Goal: Information Seeking & Learning: Learn about a topic

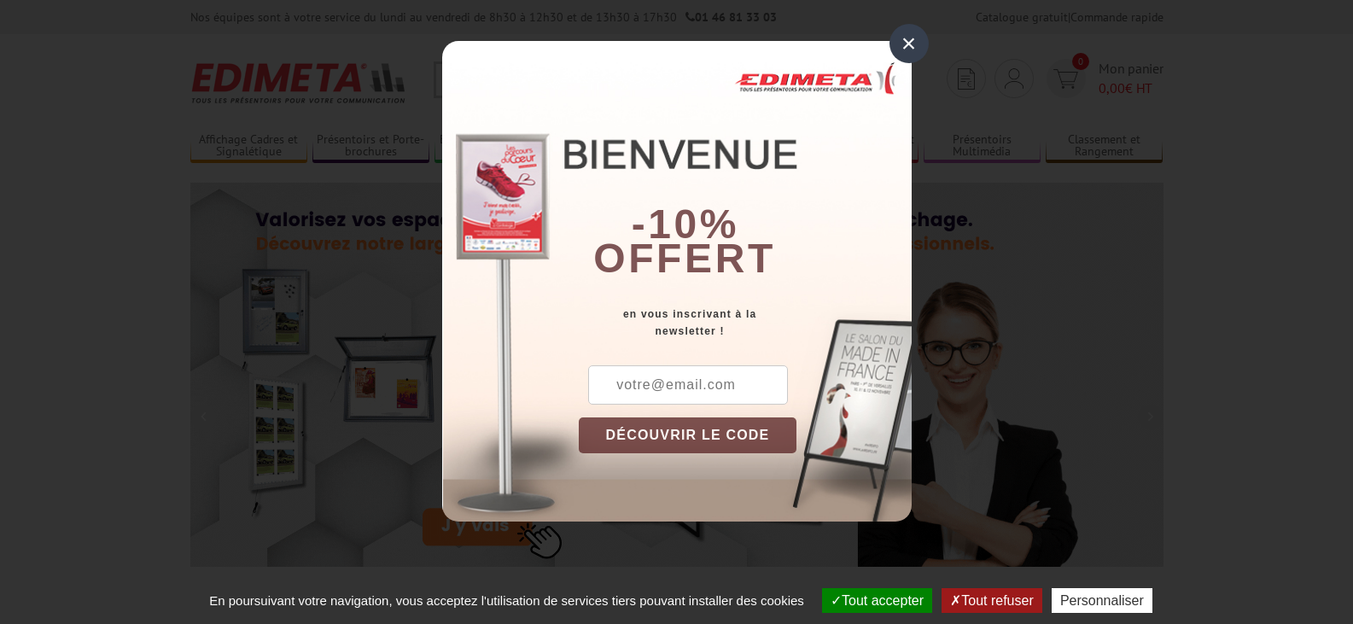
click at [911, 42] on div "×" at bounding box center [909, 43] width 39 height 39
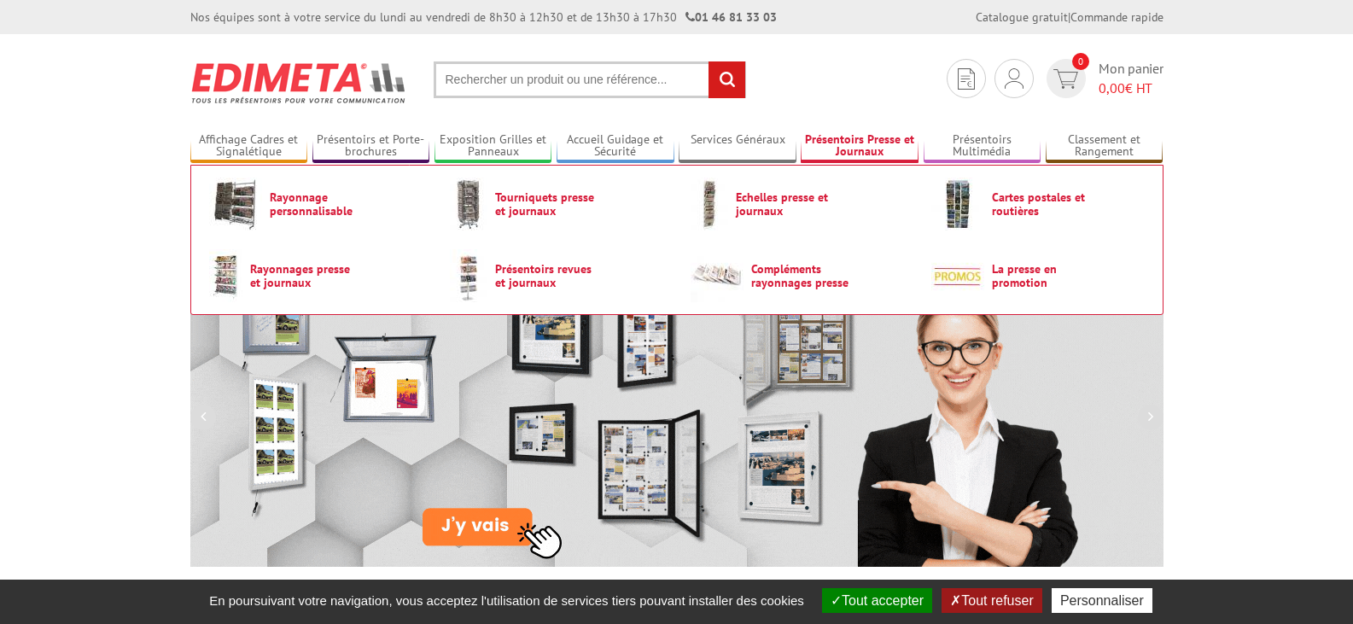
click at [879, 146] on link "Présentoirs Presse et Journaux" at bounding box center [860, 146] width 118 height 28
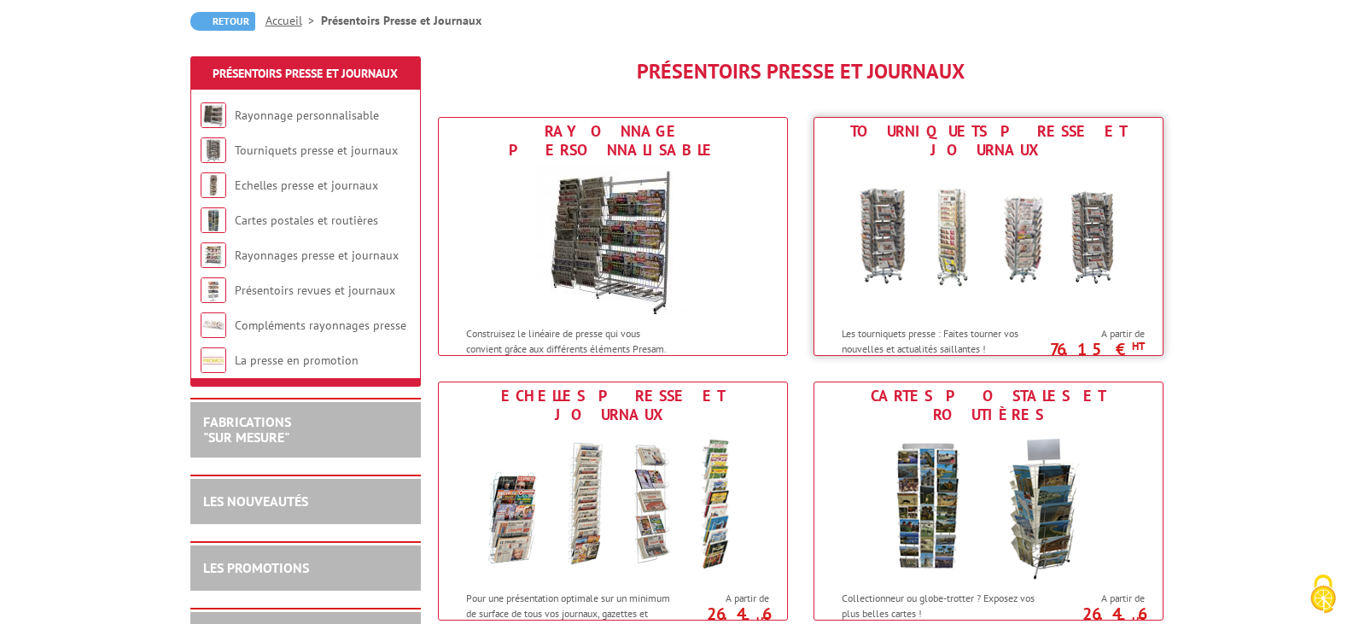
scroll to position [171, 0]
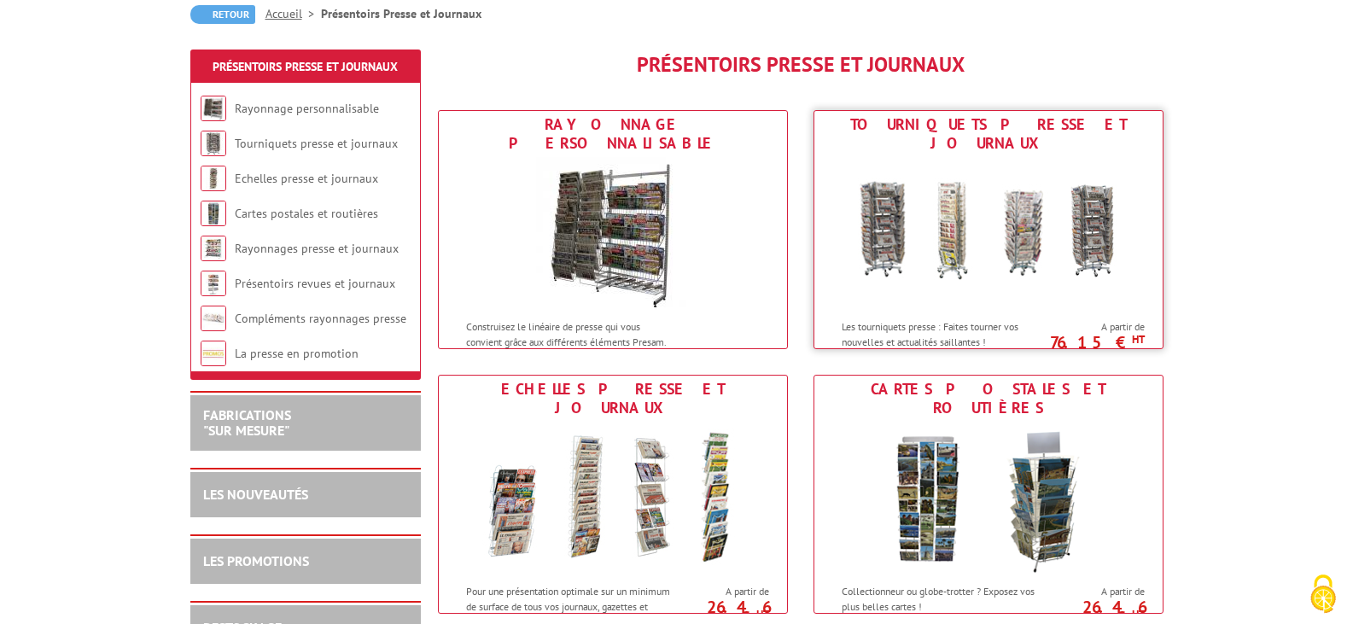
click at [1025, 225] on img at bounding box center [989, 234] width 316 height 154
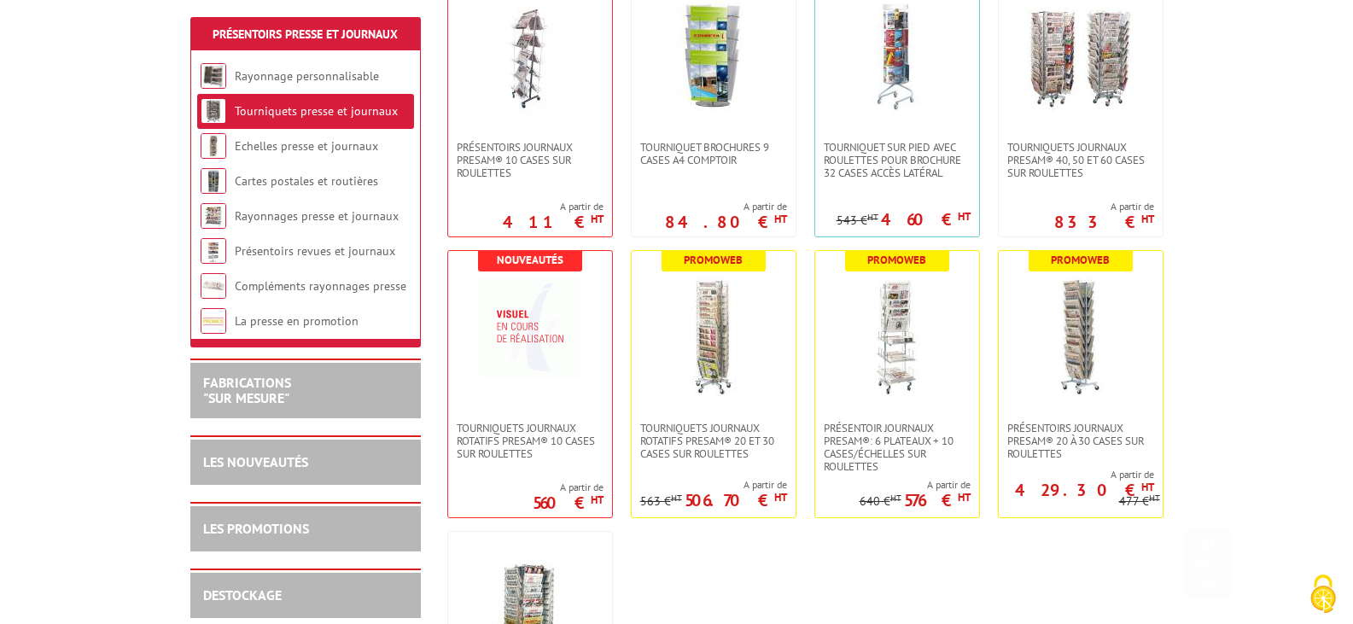
scroll to position [427, 0]
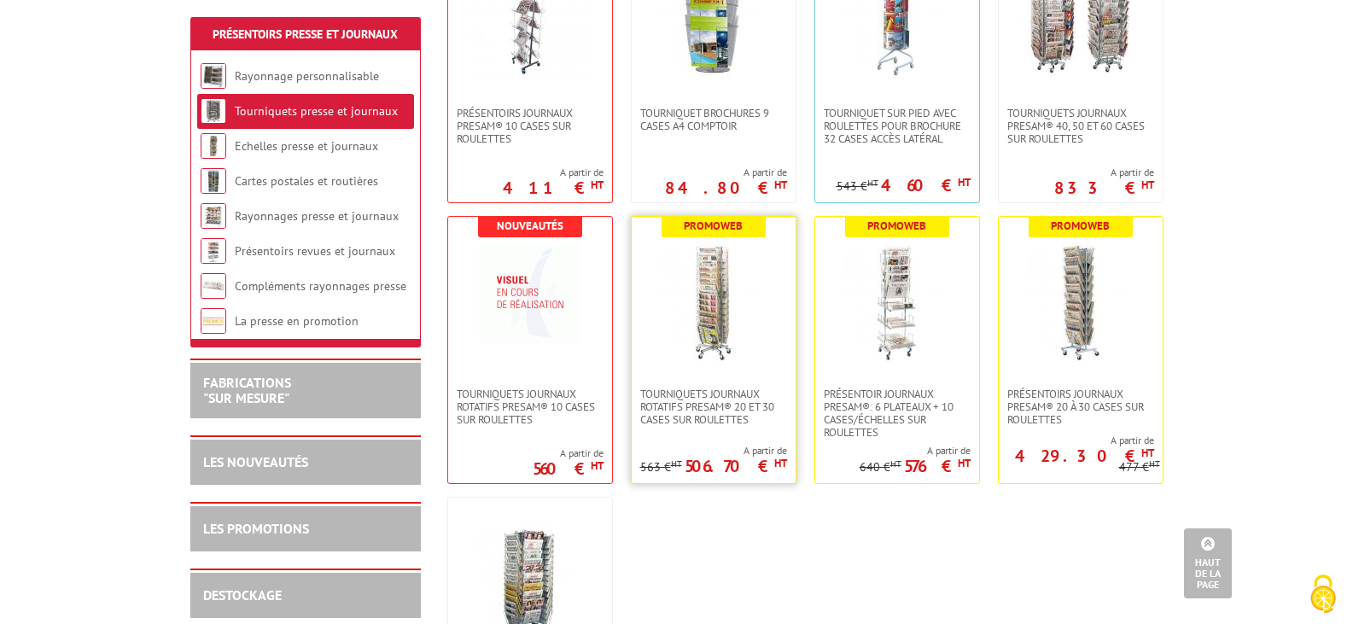
click at [719, 309] on img at bounding box center [714, 302] width 120 height 120
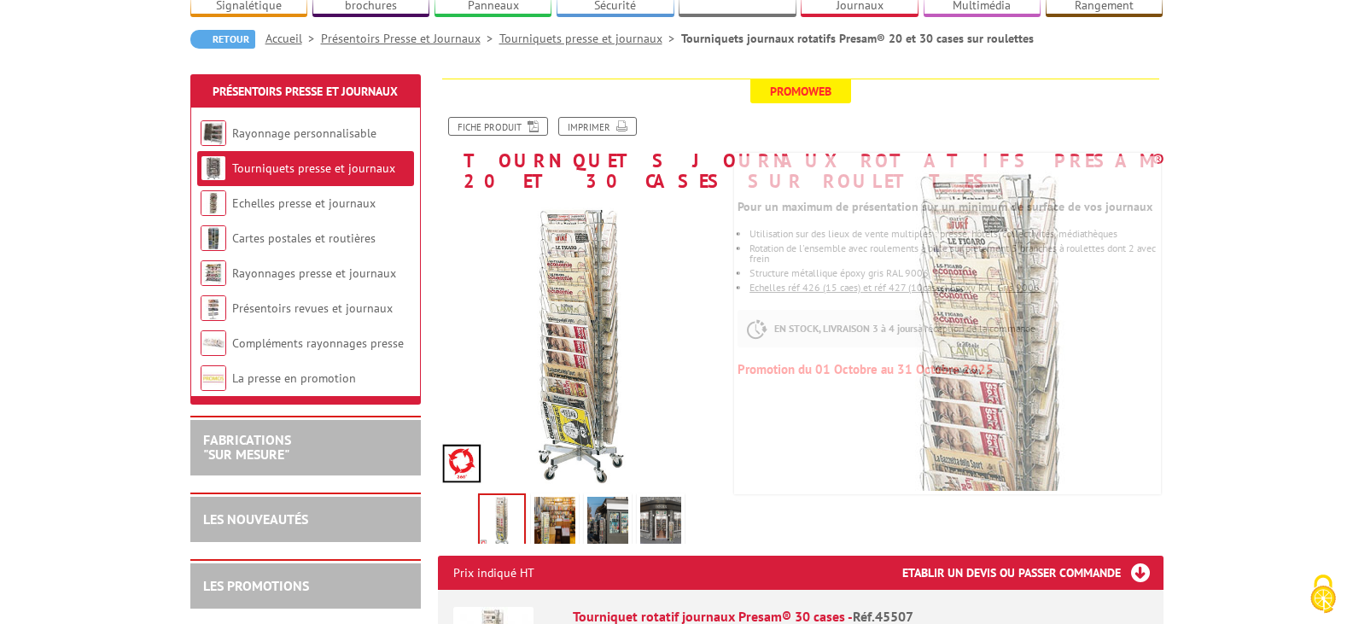
scroll to position [171, 0]
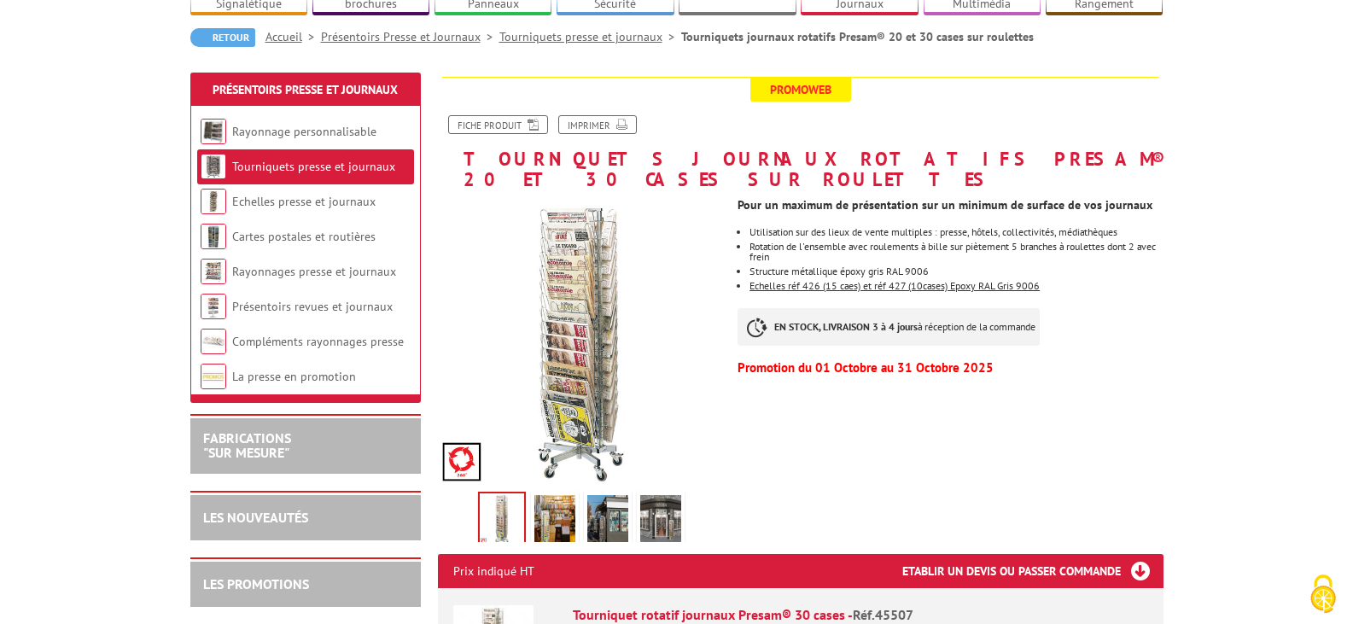
click at [592, 342] on img at bounding box center [582, 342] width 288 height 288
click at [547, 495] on img at bounding box center [554, 521] width 41 height 53
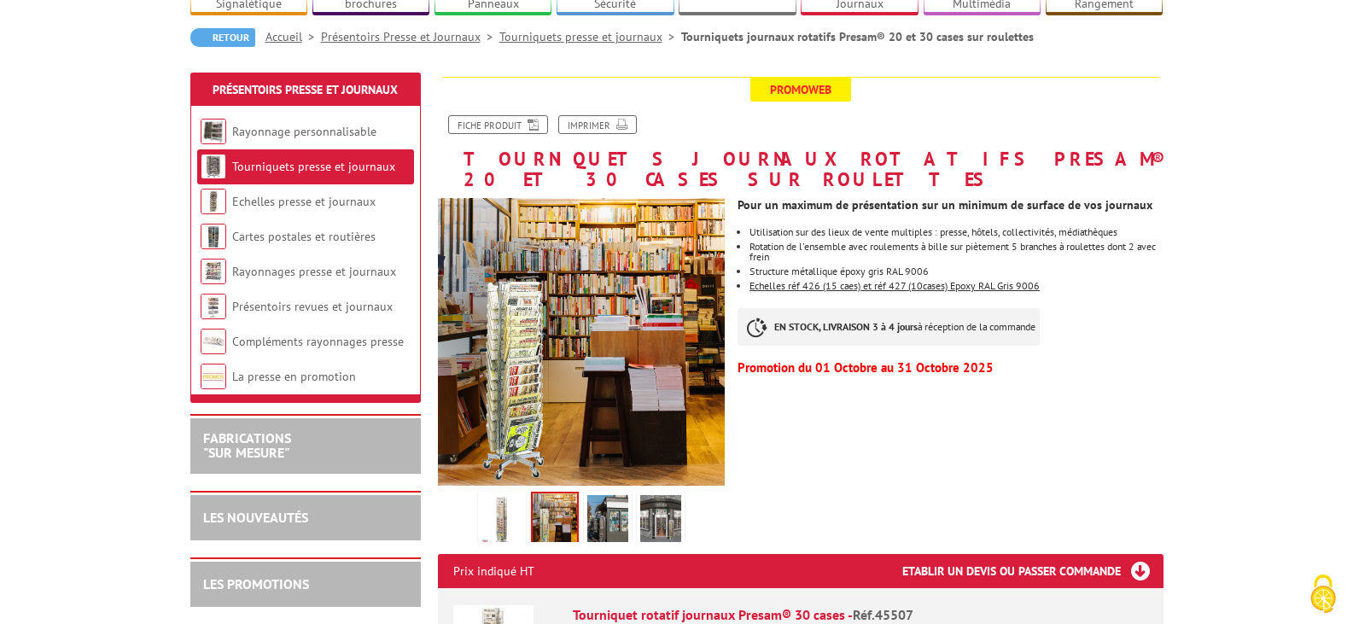
click at [607, 495] on img at bounding box center [607, 521] width 41 height 53
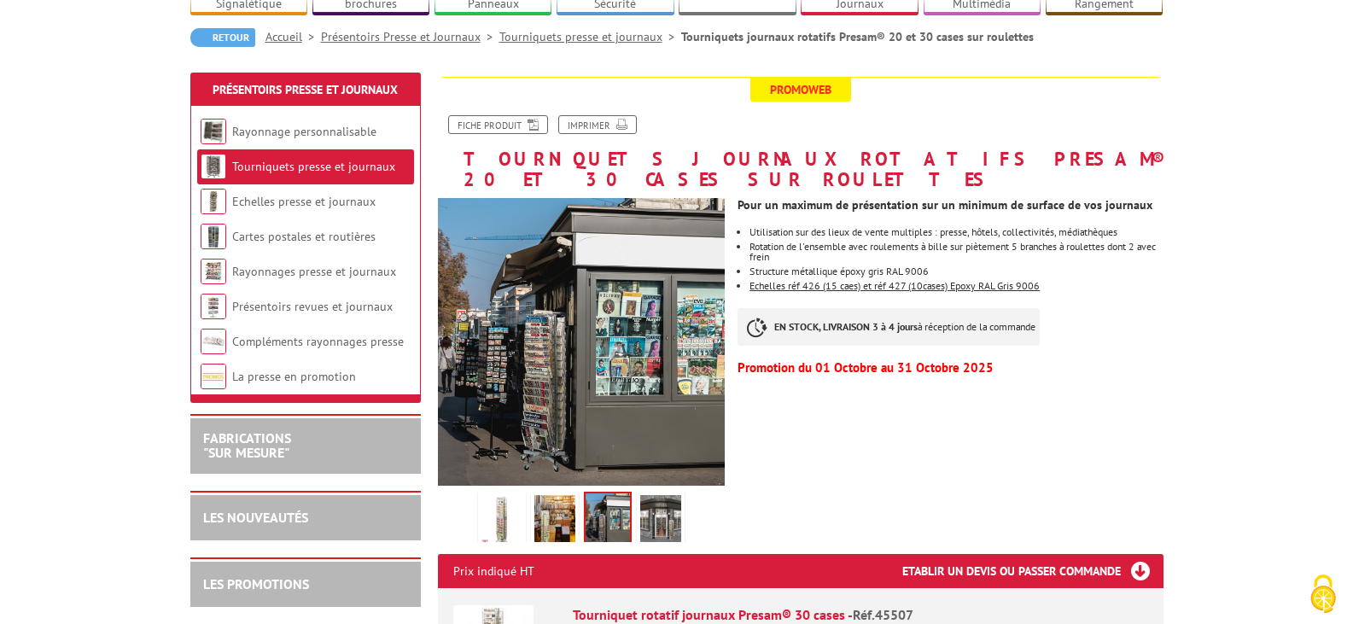
click at [617, 493] on img at bounding box center [608, 519] width 44 height 53
click at [569, 495] on img at bounding box center [554, 521] width 41 height 53
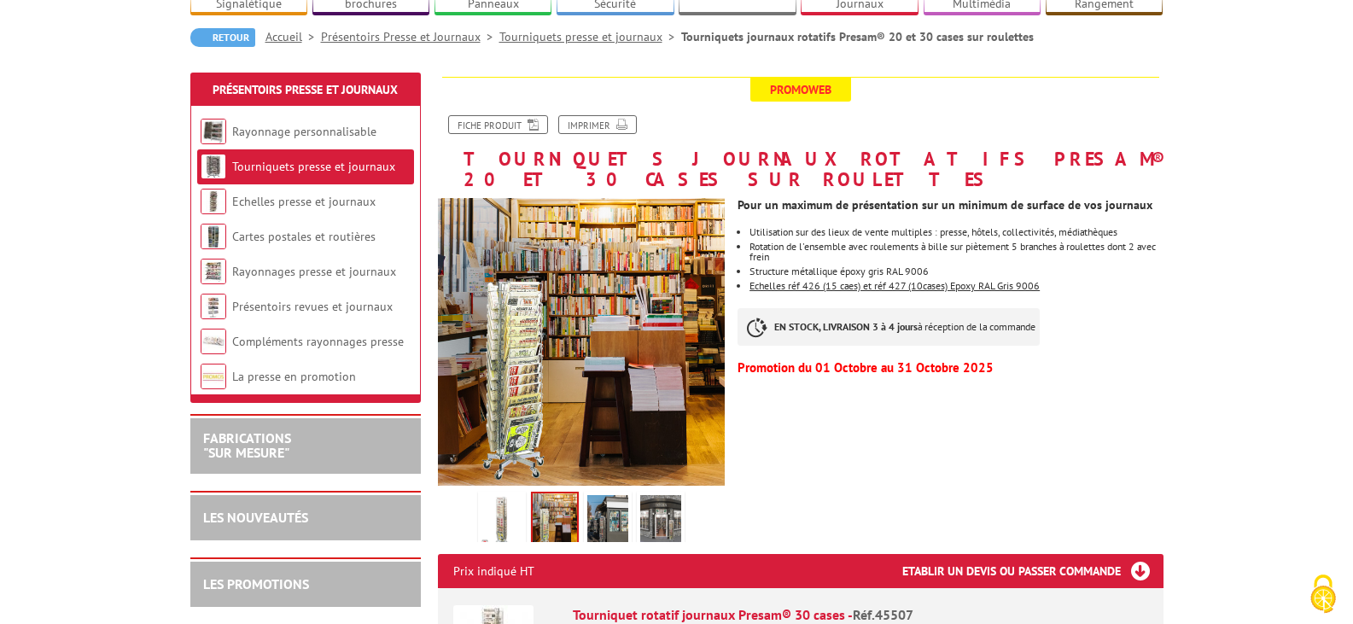
click at [510, 495] on img at bounding box center [501, 521] width 41 height 53
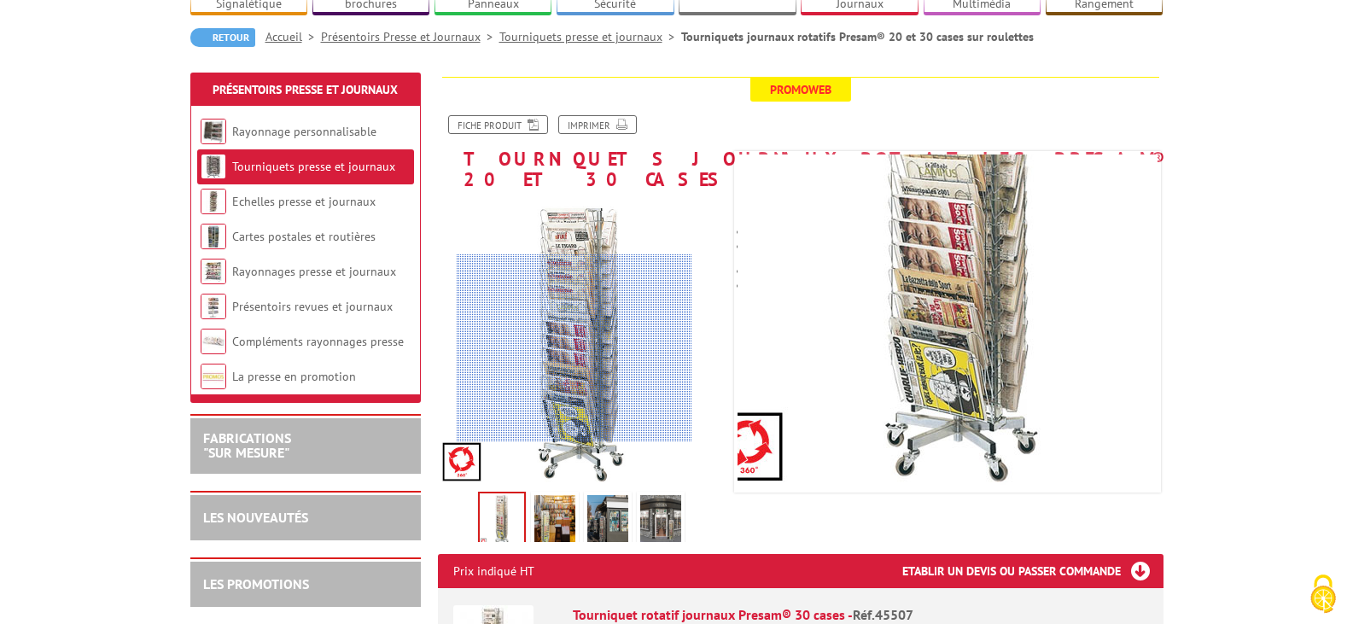
click at [575, 362] on div at bounding box center [575, 348] width 236 height 188
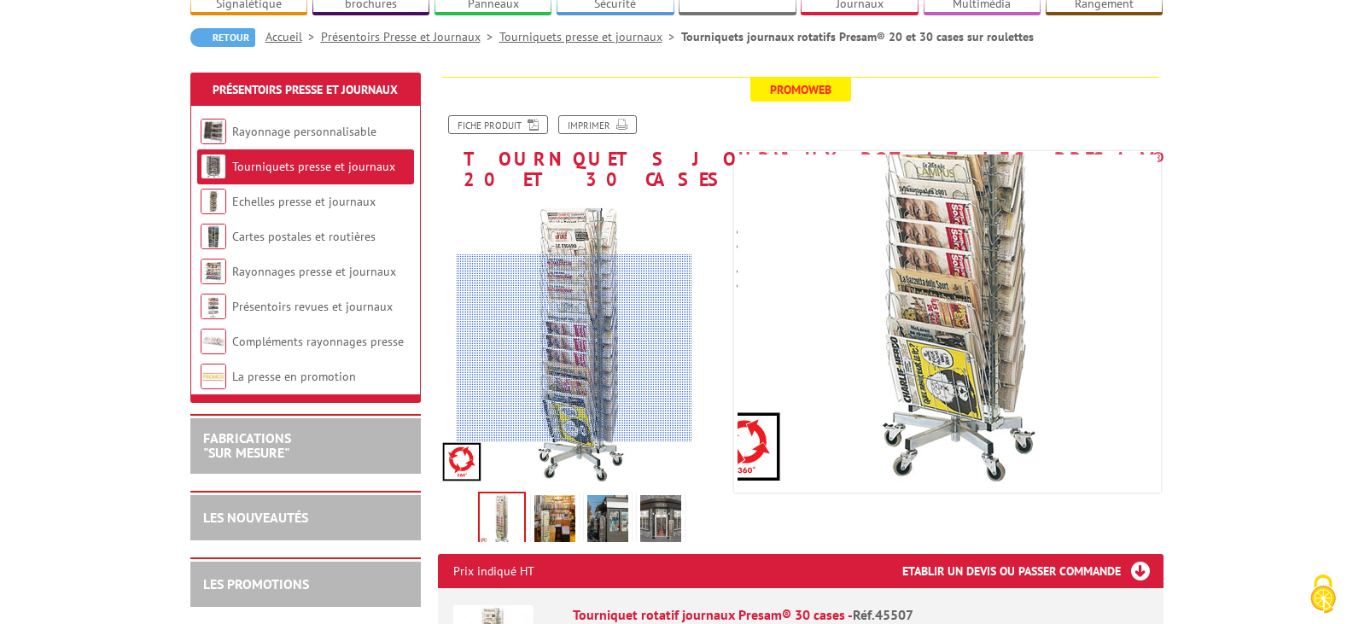
click at [575, 362] on div at bounding box center [575, 348] width 236 height 188
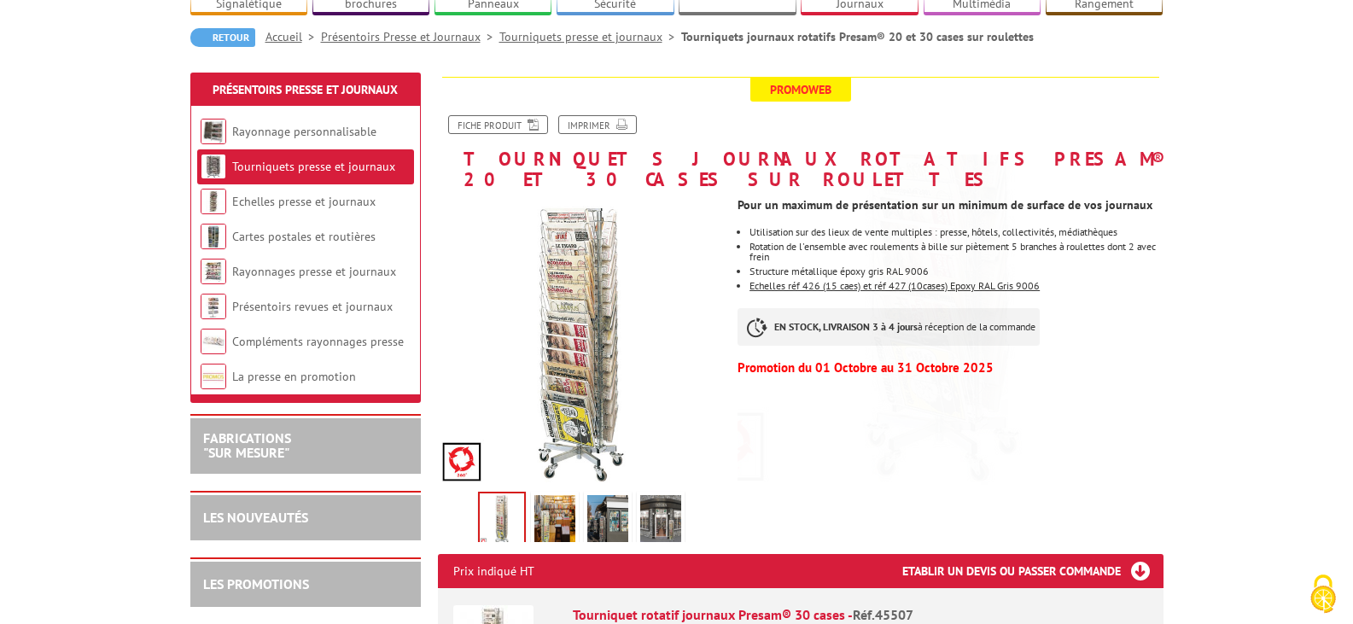
click at [565, 495] on img at bounding box center [554, 521] width 41 height 53
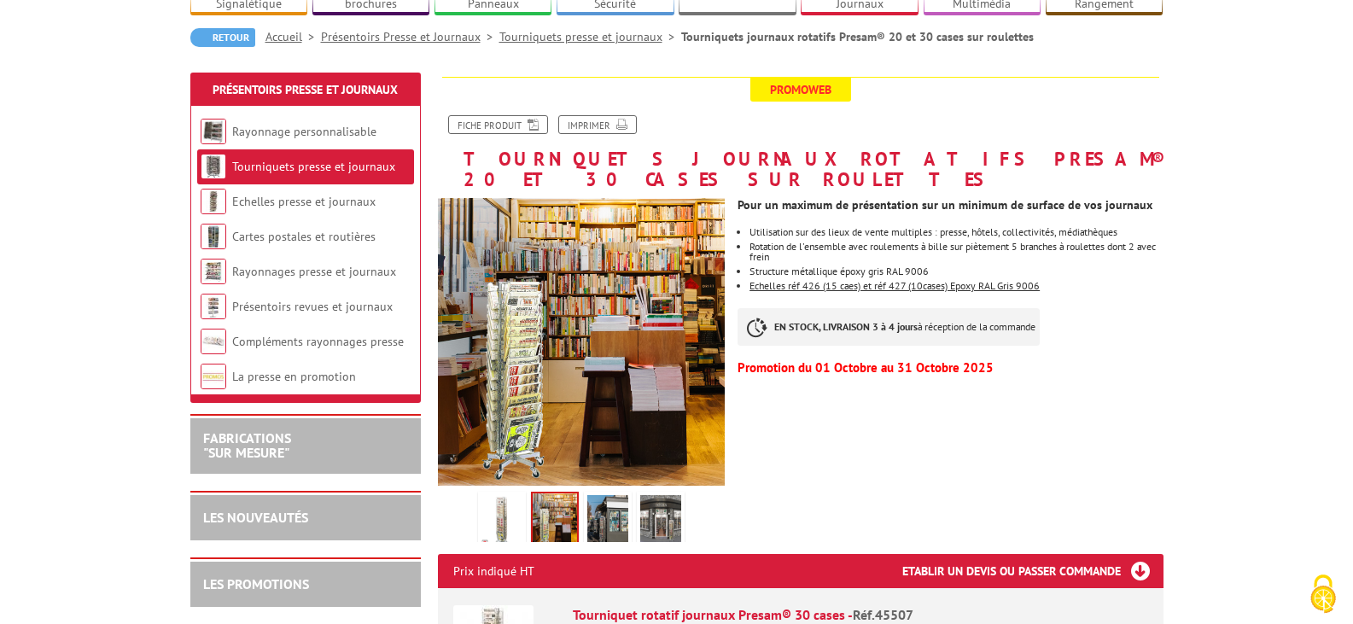
click at [605, 495] on img at bounding box center [607, 521] width 41 height 53
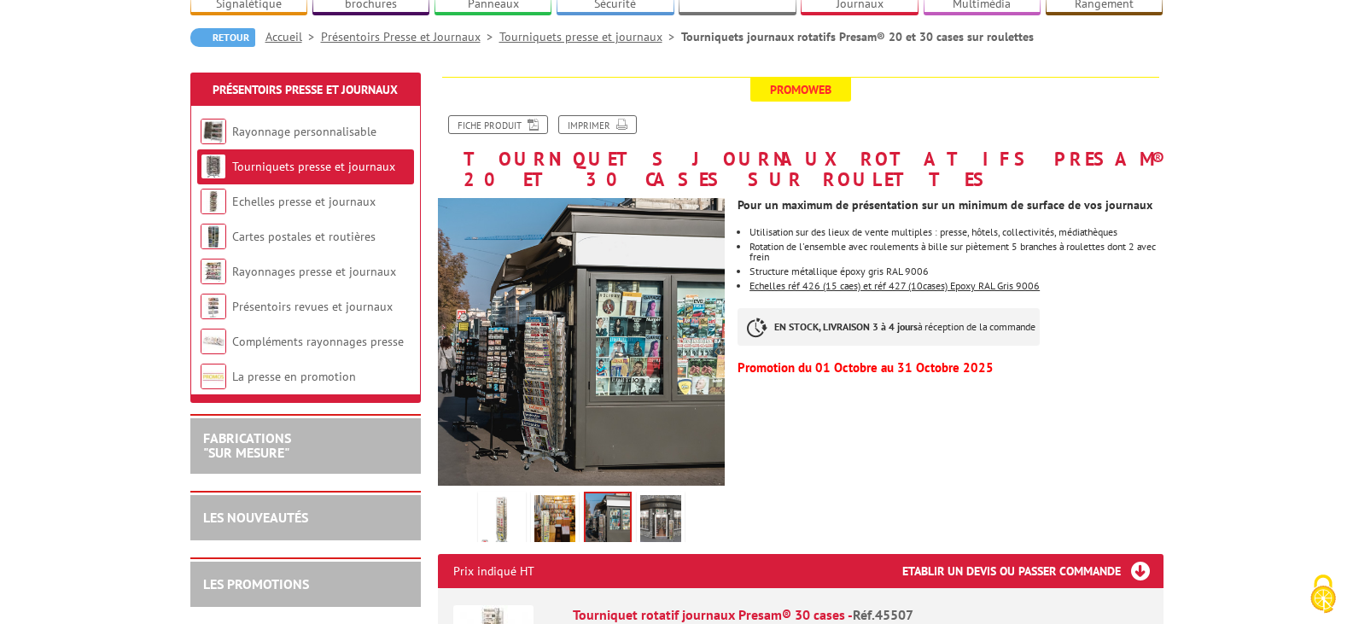
click at [685, 489] on li at bounding box center [660, 515] width 53 height 53
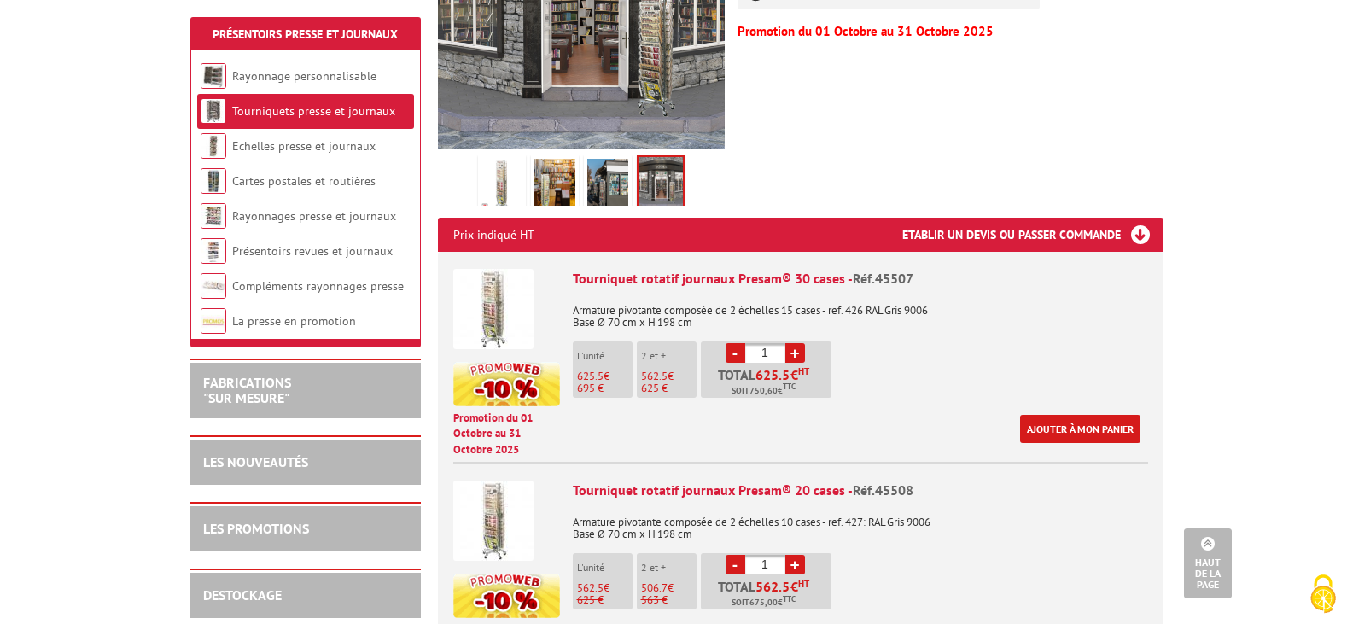
scroll to position [512, 0]
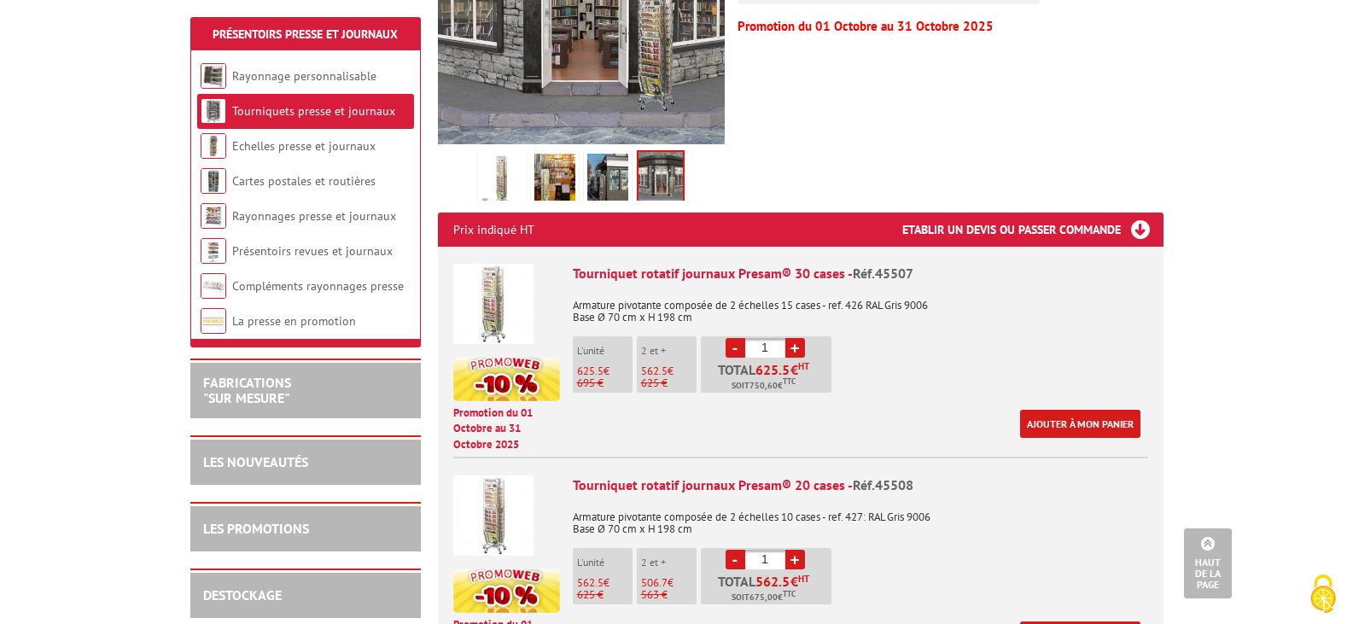
click at [496, 267] on img at bounding box center [493, 304] width 80 height 80
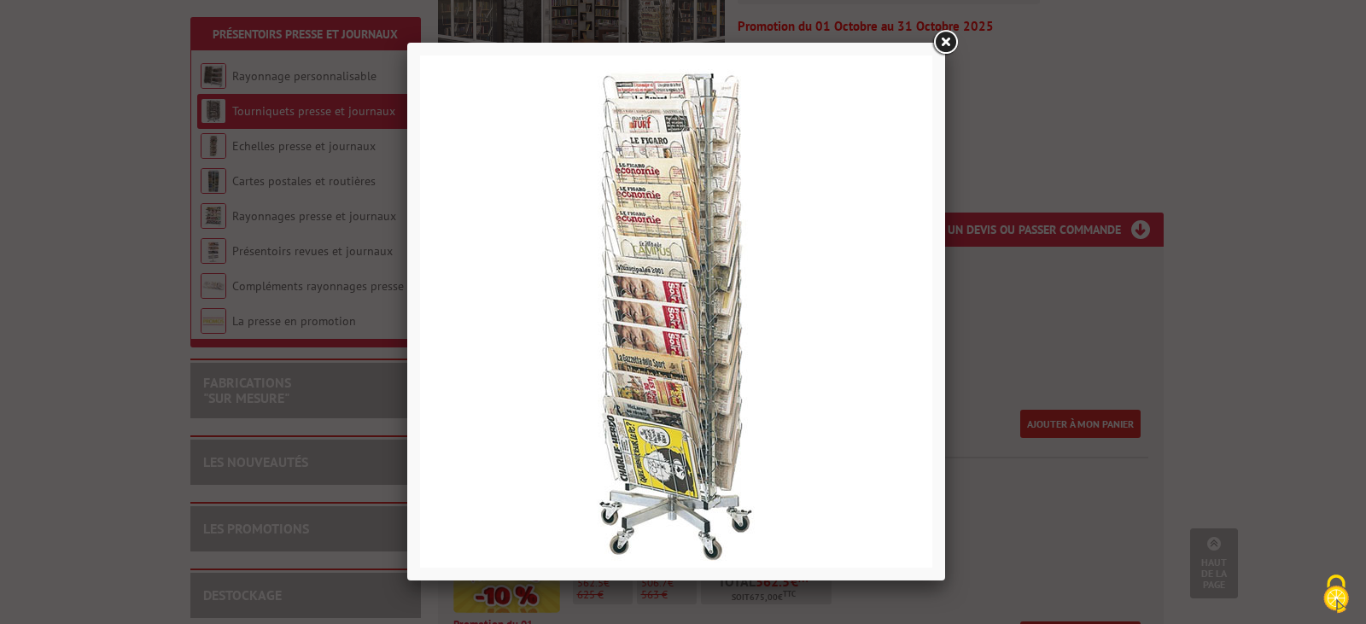
click at [697, 357] on img at bounding box center [676, 311] width 512 height 512
click at [940, 44] on link at bounding box center [945, 42] width 31 height 31
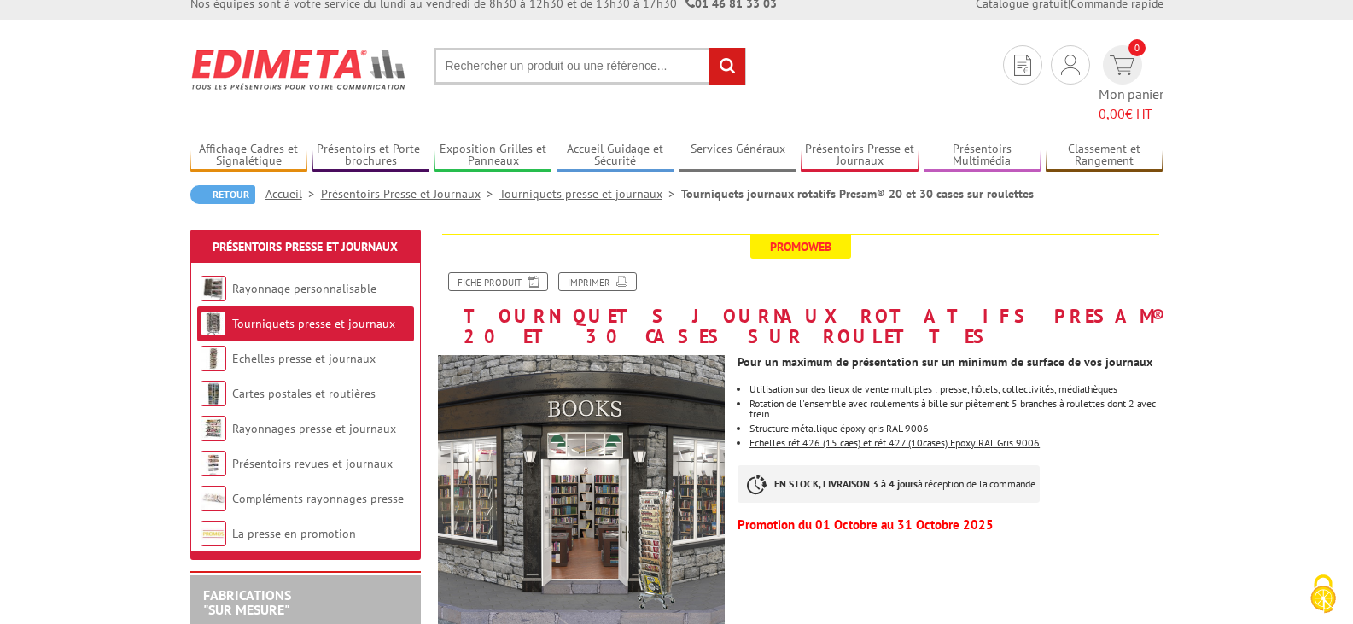
scroll to position [0, 0]
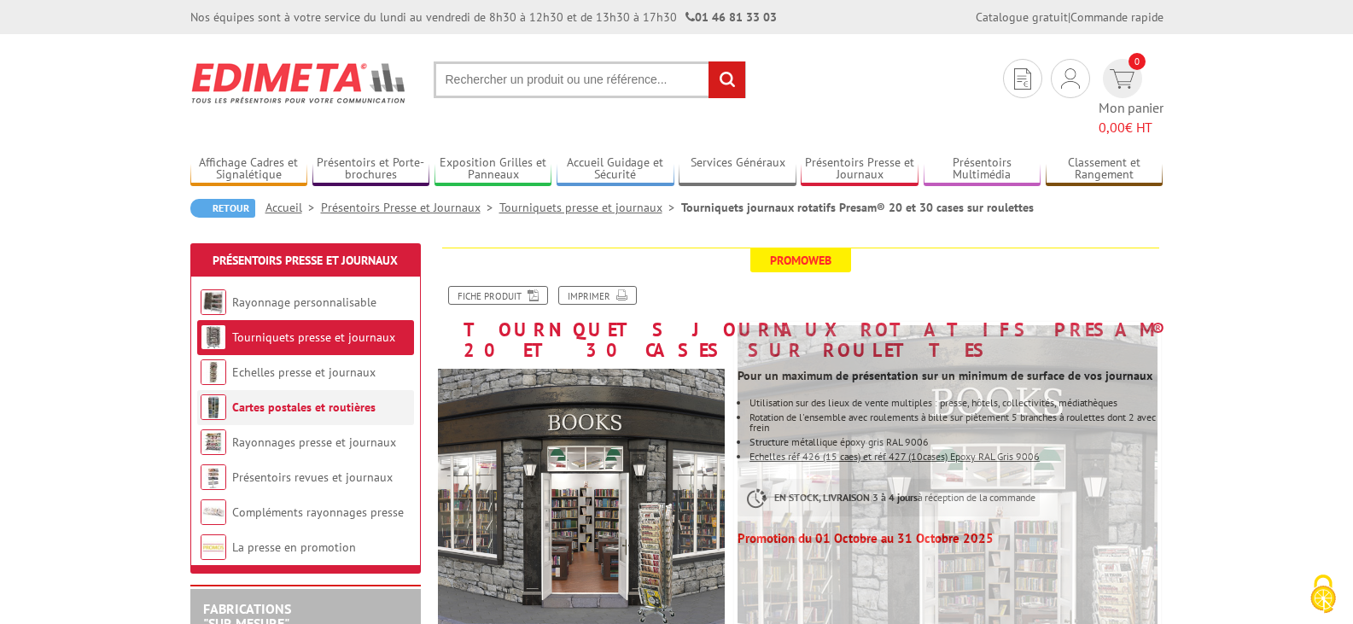
click at [330, 400] on link "Cartes postales et routières" at bounding box center [303, 407] width 143 height 15
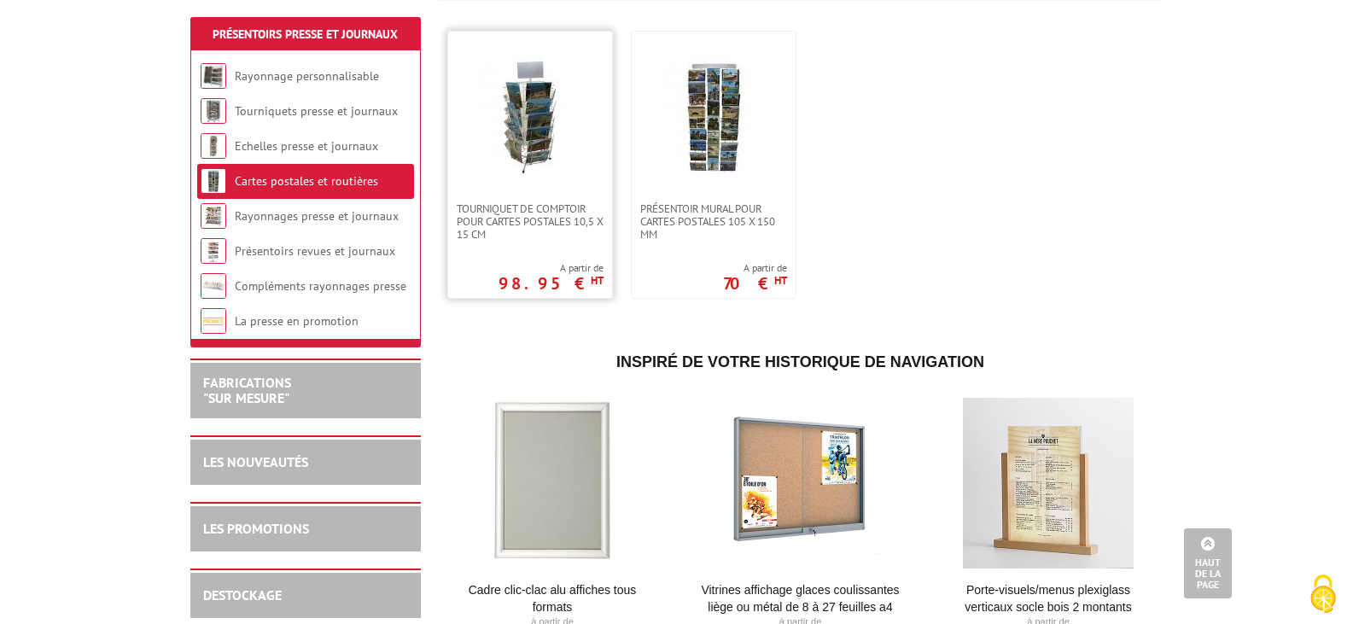
scroll to position [256, 0]
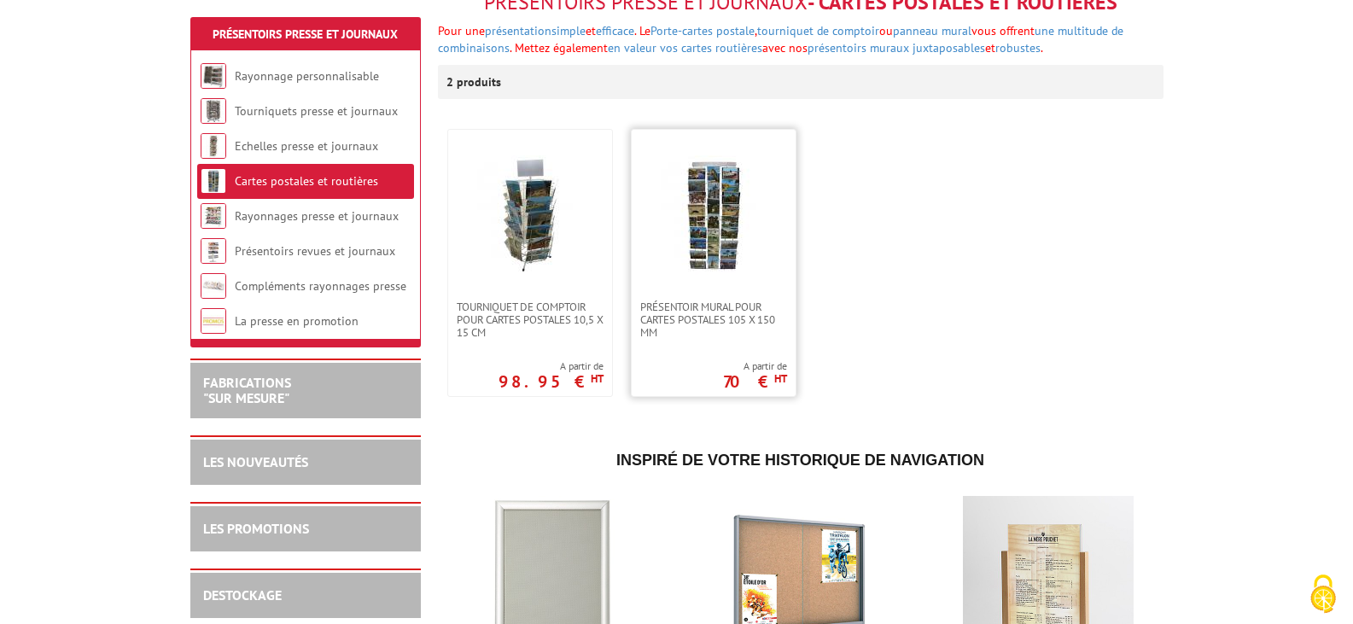
click at [717, 192] on img at bounding box center [714, 215] width 120 height 120
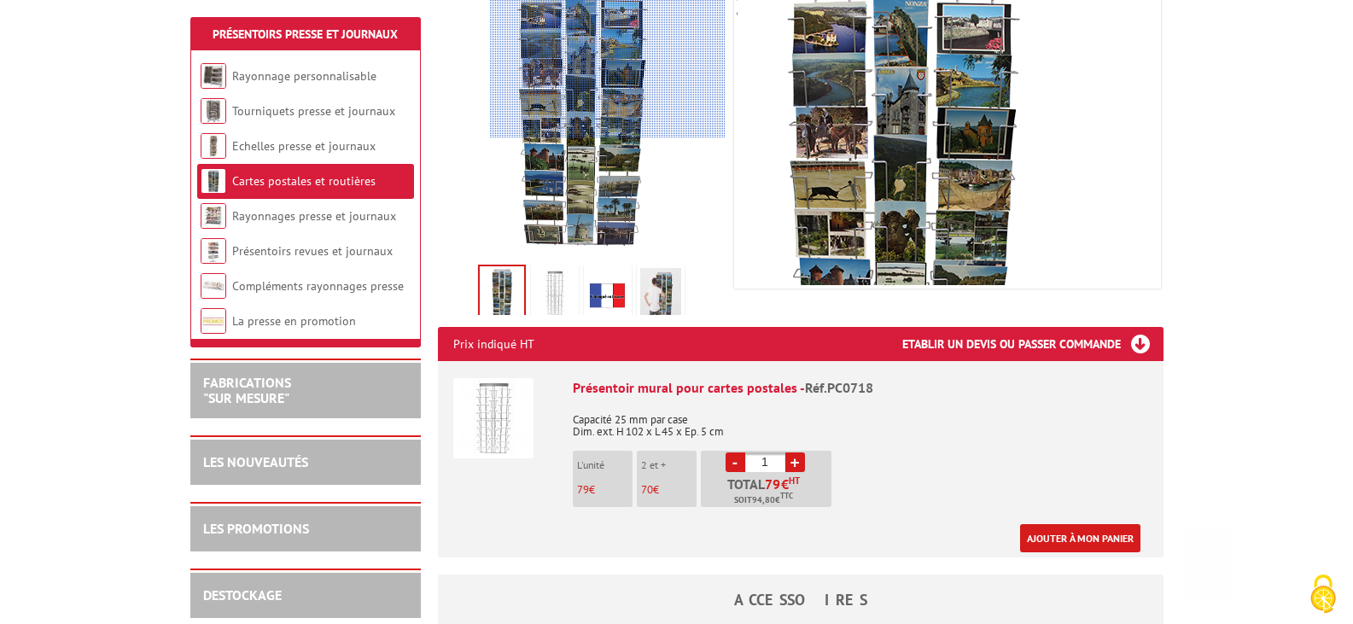
scroll to position [427, 0]
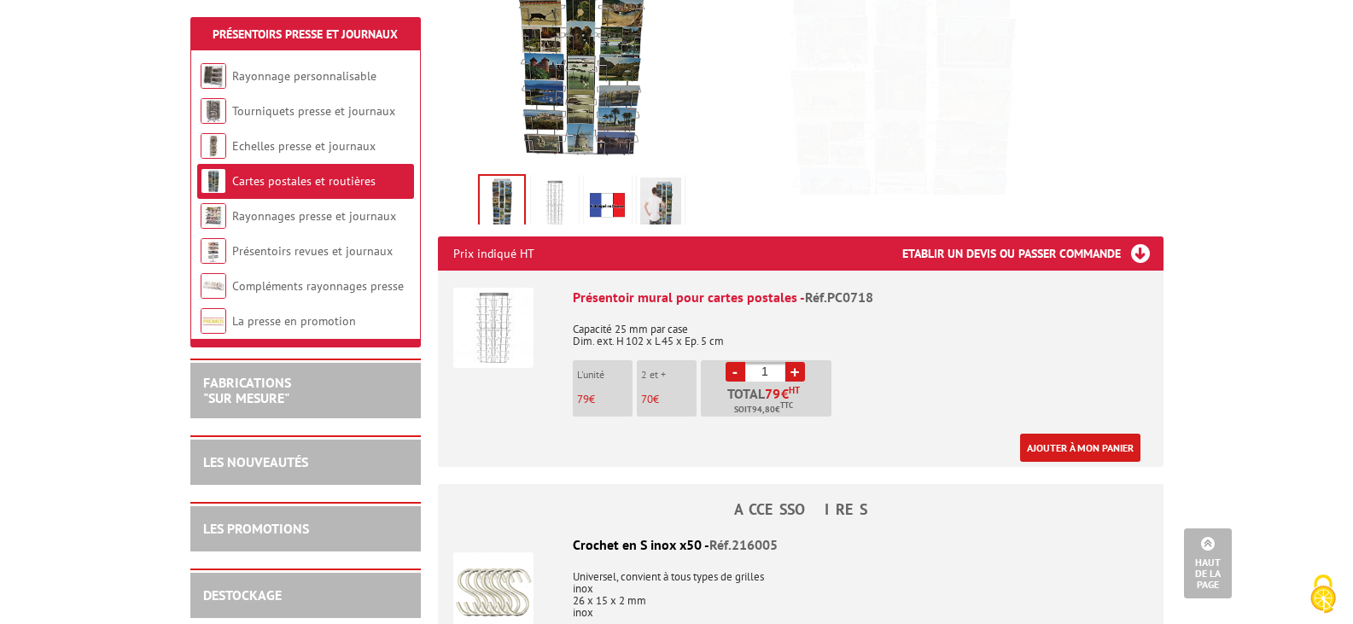
click at [552, 178] on img at bounding box center [554, 204] width 41 height 53
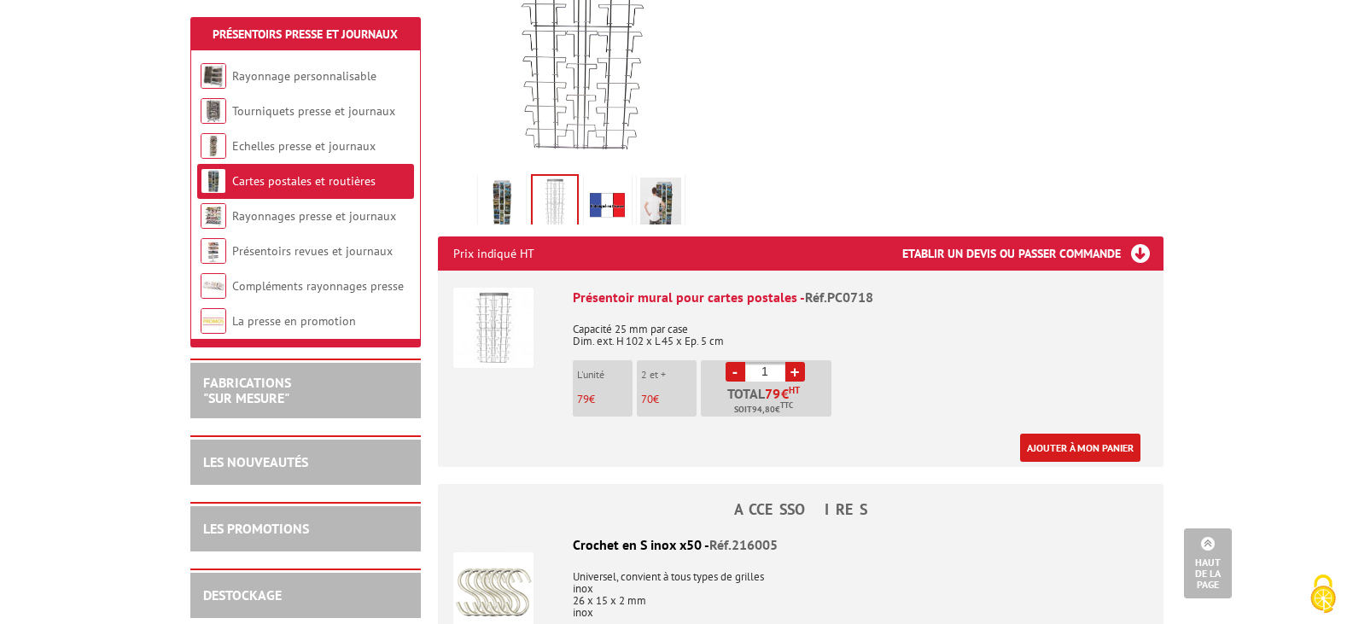
click at [651, 178] on img at bounding box center [660, 204] width 41 height 53
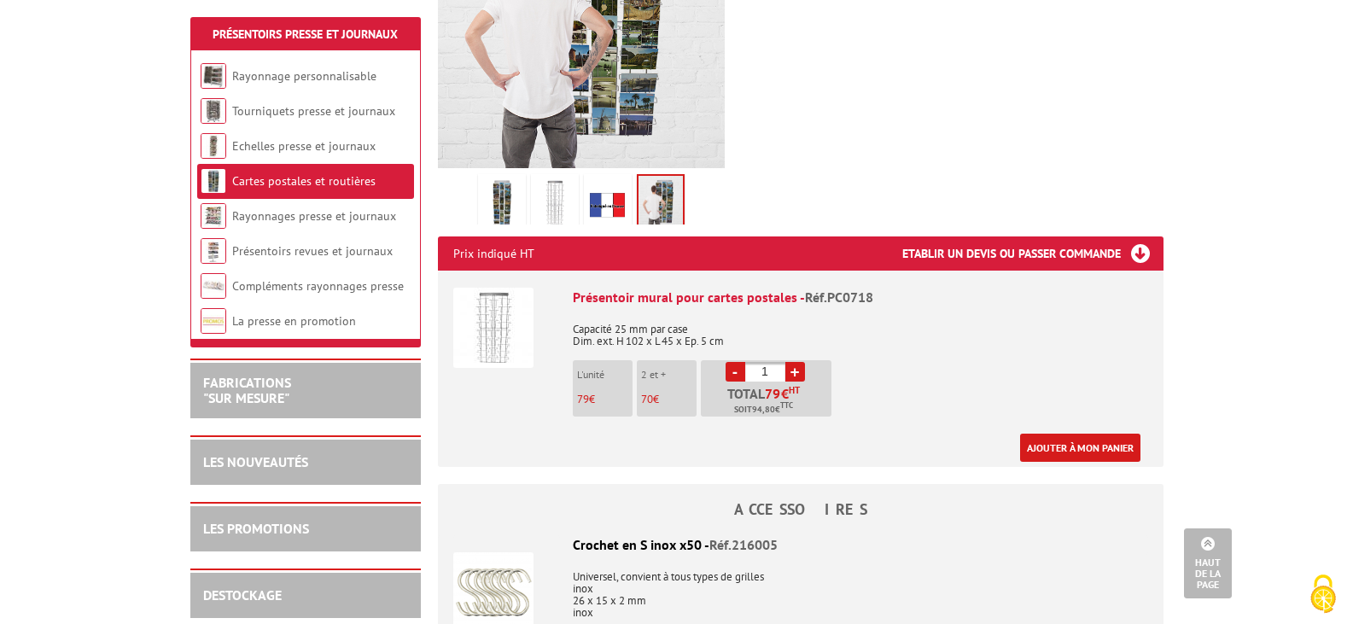
click at [503, 322] on img at bounding box center [493, 328] width 80 height 80
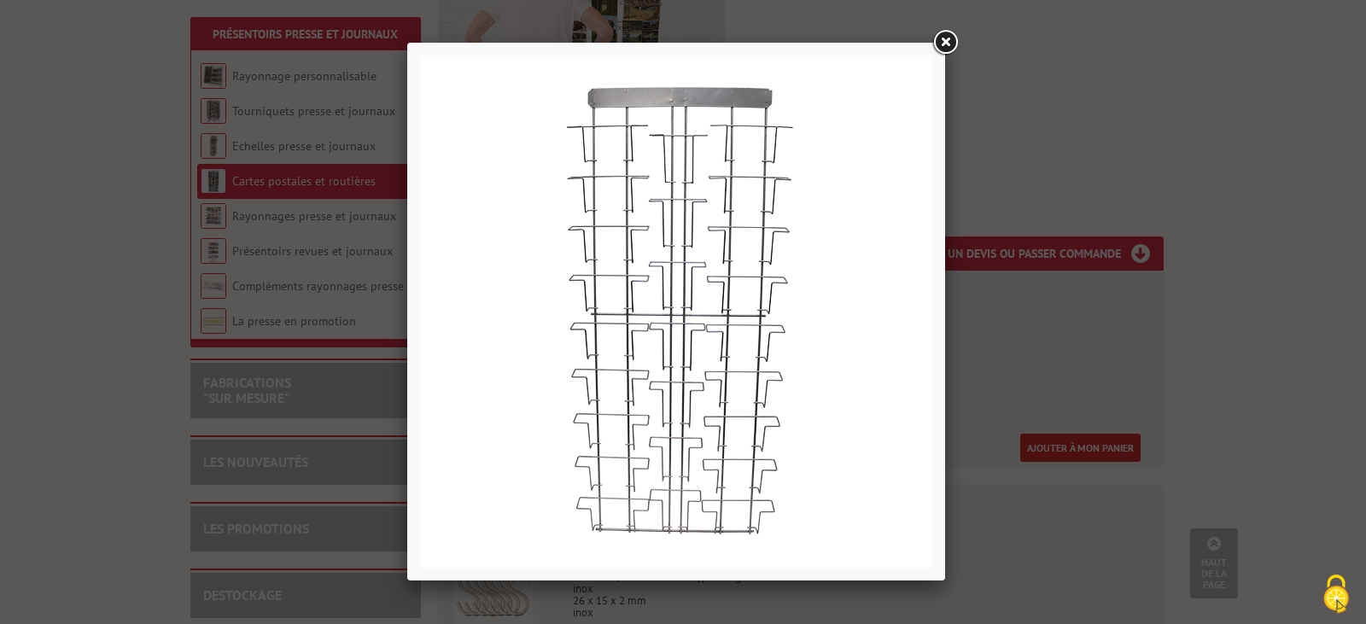
click at [953, 36] on link at bounding box center [945, 42] width 31 height 31
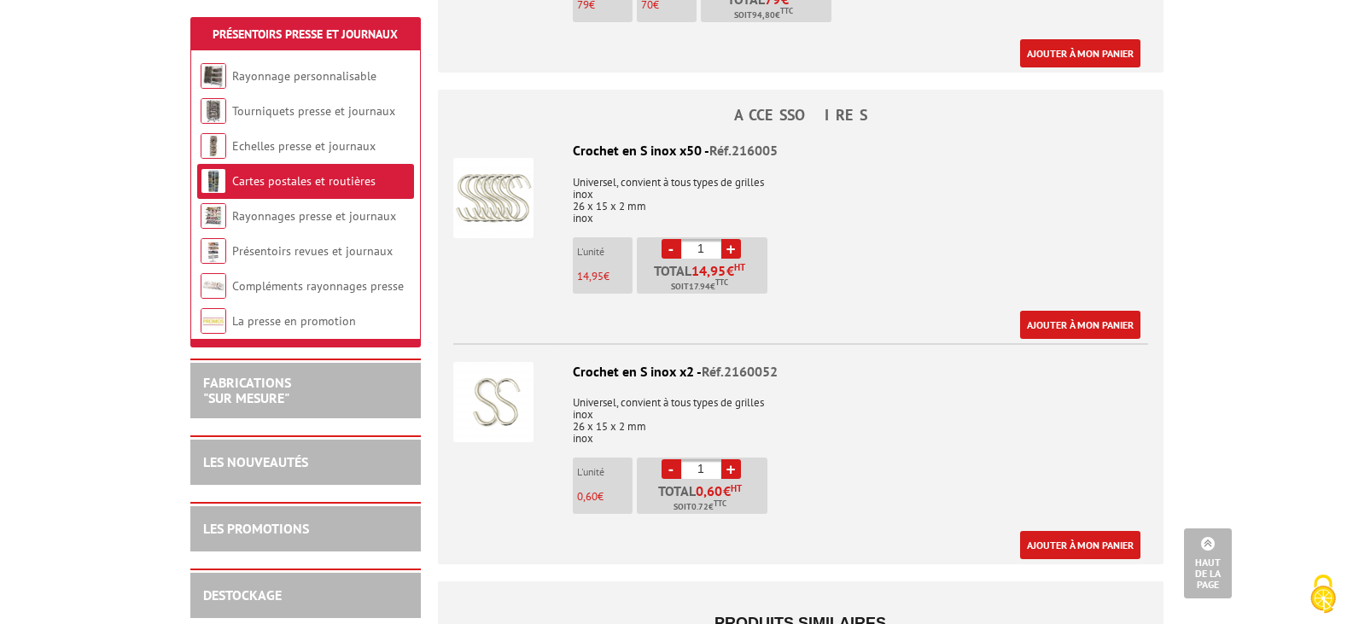
scroll to position [854, 0]
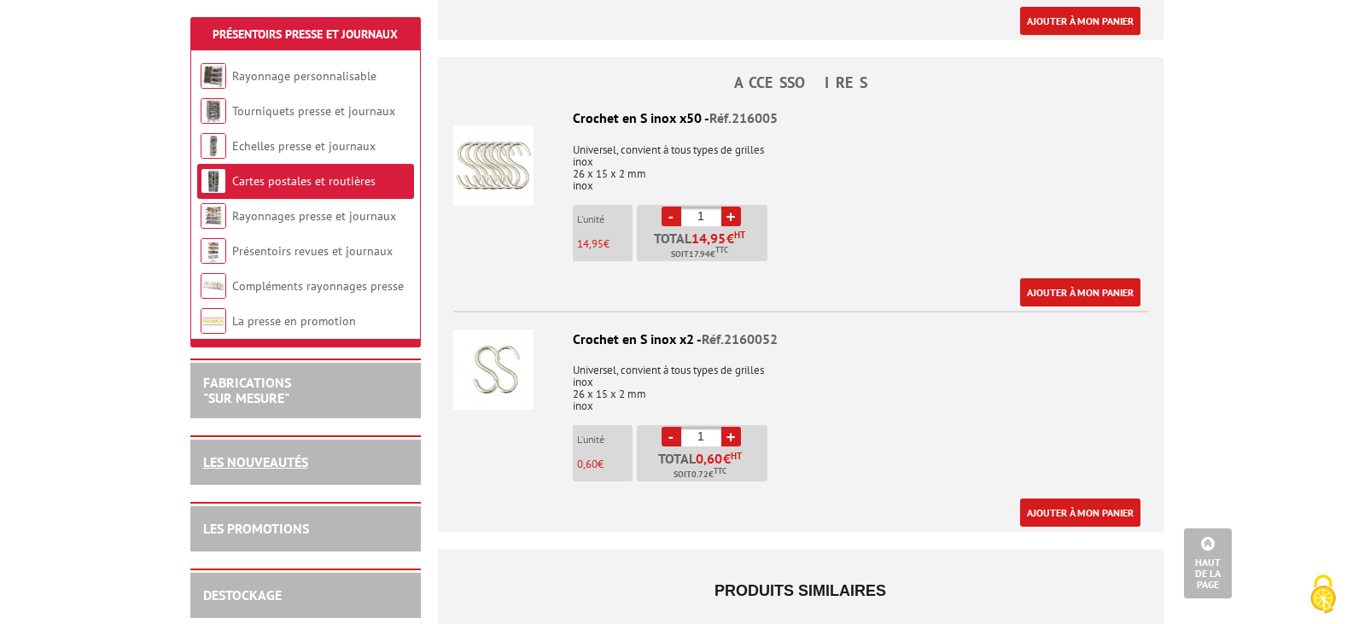
click at [280, 464] on link "LES NOUVEAUTÉS" at bounding box center [255, 461] width 105 height 17
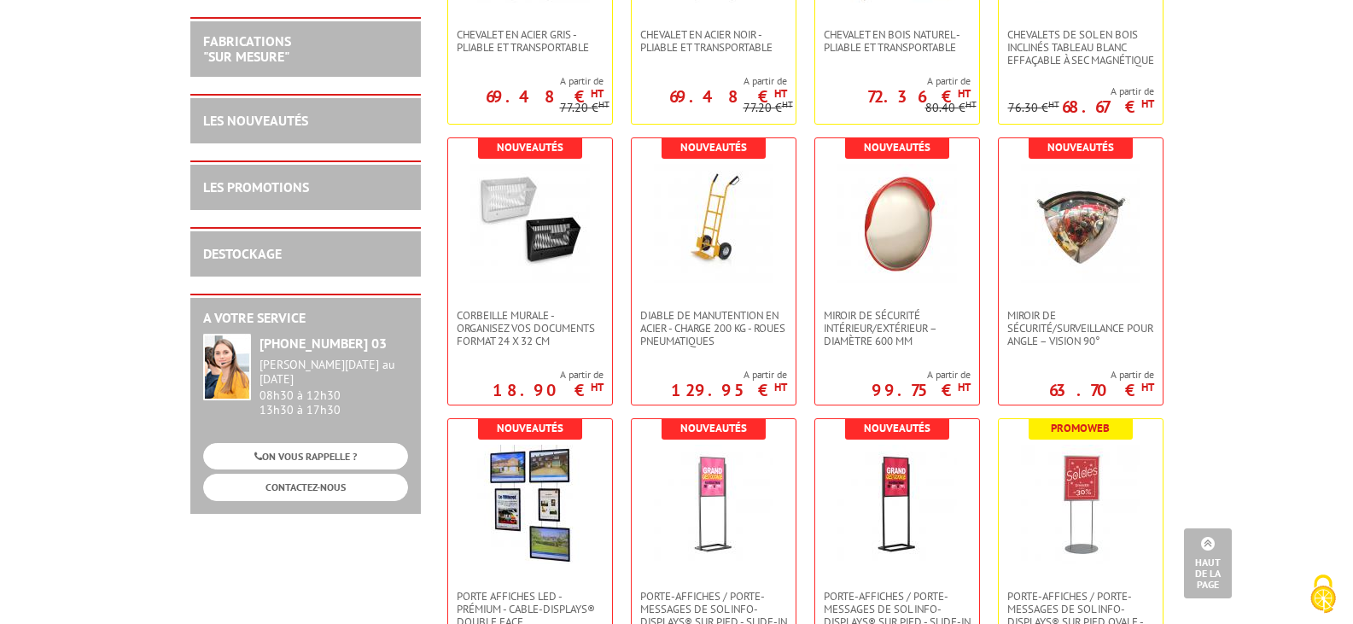
scroll to position [939, 0]
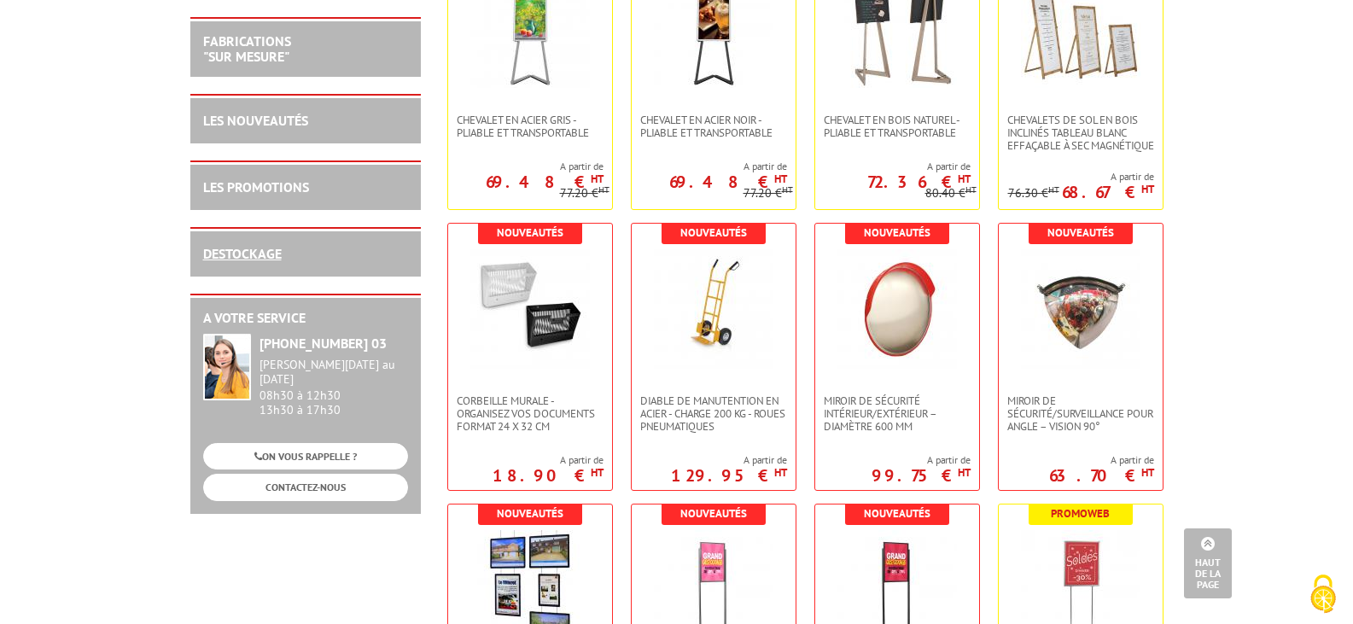
click at [261, 254] on link "DESTOCKAGE" at bounding box center [242, 253] width 79 height 17
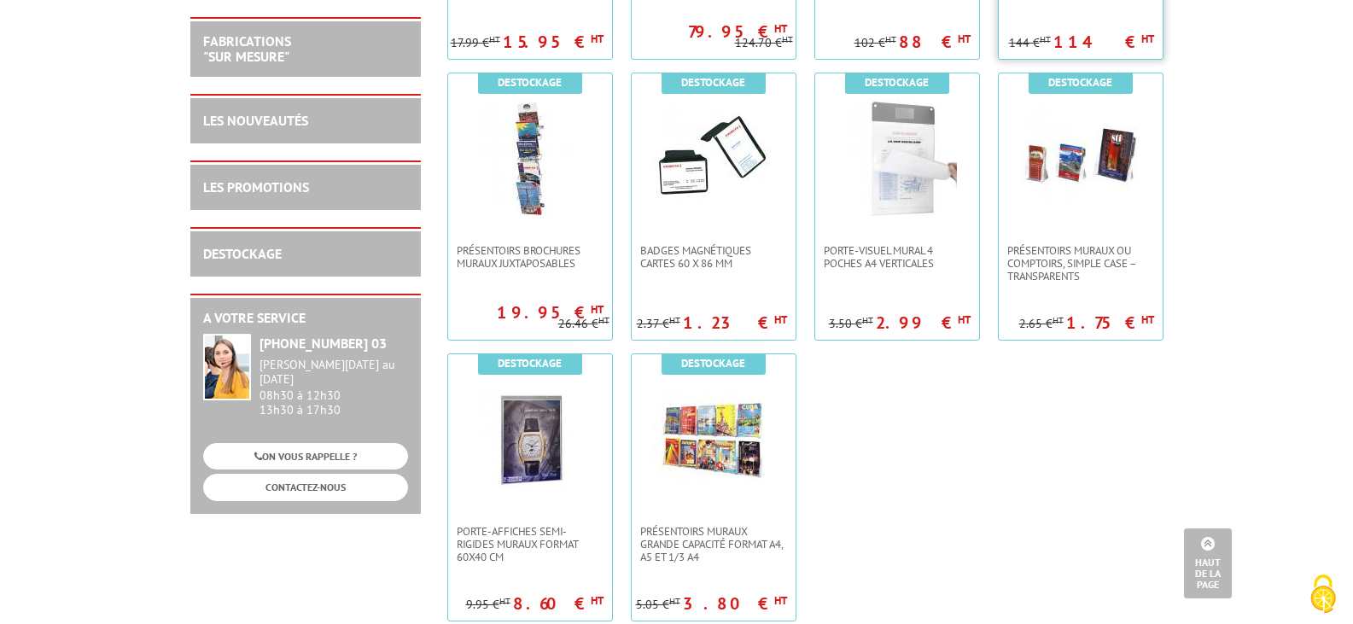
scroll to position [2732, 0]
